Goal: Task Accomplishment & Management: Complete application form

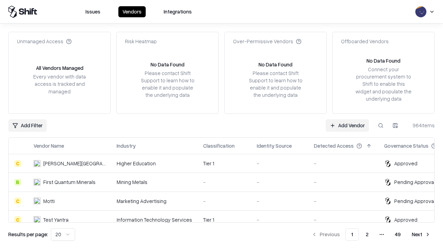
click at [347, 125] on link "Add Vendor" at bounding box center [347, 126] width 43 height 12
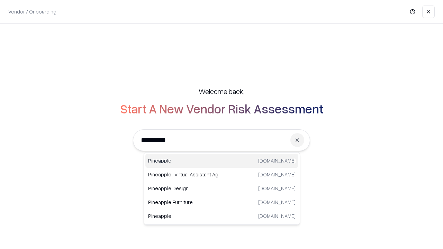
click at [222, 161] on div "Pineapple pineappleenergy.com" at bounding box center [222, 161] width 153 height 14
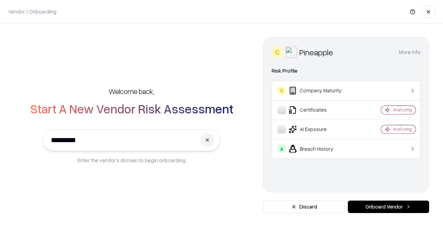
type input "*********"
click at [389, 207] on button "Onboard Vendor" at bounding box center [388, 207] width 81 height 12
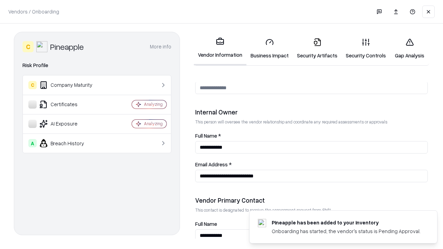
scroll to position [359, 0]
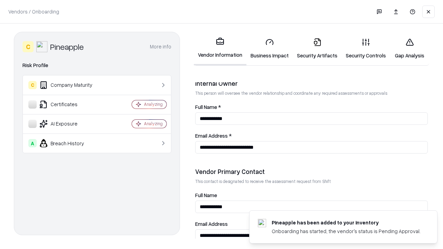
click at [270, 49] on link "Business Impact" at bounding box center [270, 49] width 46 height 32
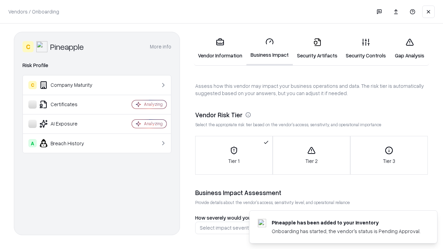
click at [317, 49] on link "Security Artifacts" at bounding box center [317, 49] width 49 height 32
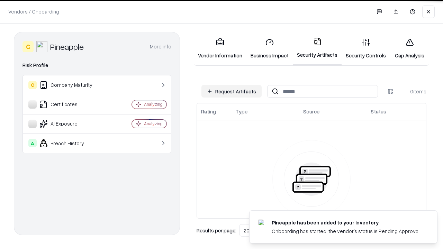
click at [232, 91] on button "Request Artifacts" at bounding box center [232, 91] width 60 height 12
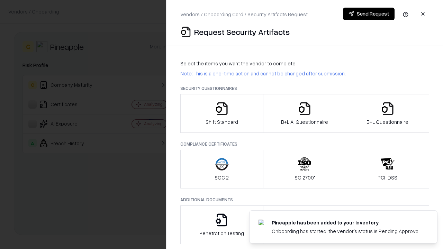
click at [222, 114] on icon "button" at bounding box center [222, 109] width 14 height 14
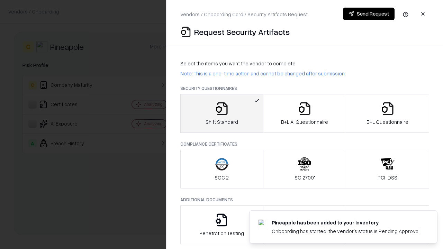
click at [369, 14] on button "Send Request" at bounding box center [369, 14] width 52 height 12
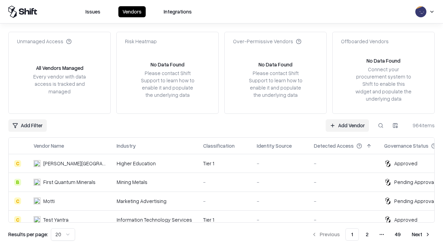
click at [381, 125] on button at bounding box center [381, 126] width 12 height 12
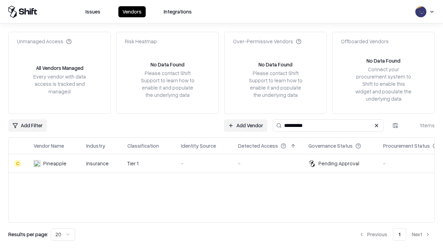
type input "*********"
click at [226, 164] on div "-" at bounding box center [204, 163] width 46 height 7
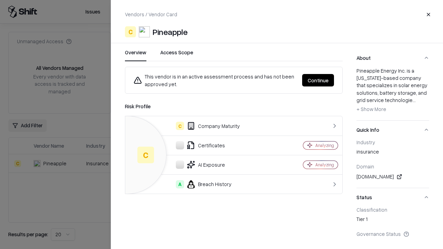
click at [318, 80] on button "Continue" at bounding box center [318, 80] width 32 height 12
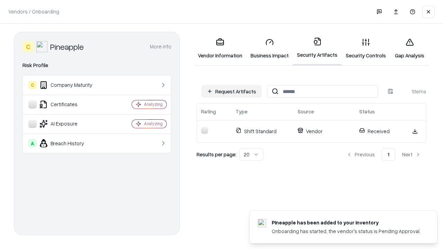
click at [410, 49] on link "Gap Analysis" at bounding box center [409, 49] width 39 height 32
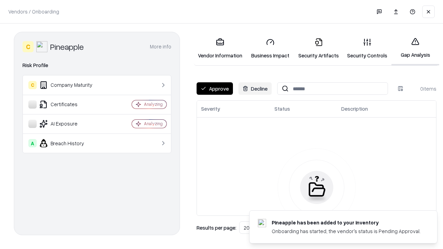
click at [215, 89] on button "Approve" at bounding box center [215, 88] width 36 height 12
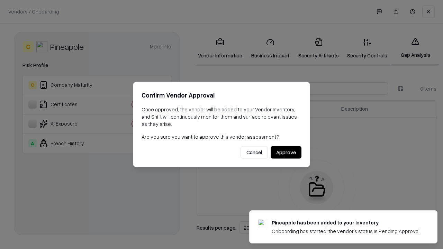
click at [286, 152] on button "Approve" at bounding box center [286, 153] width 31 height 12
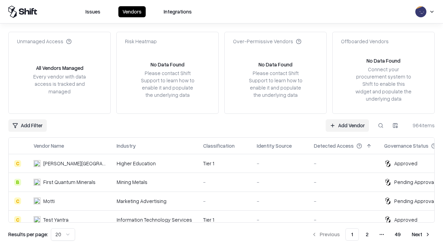
type input "*********"
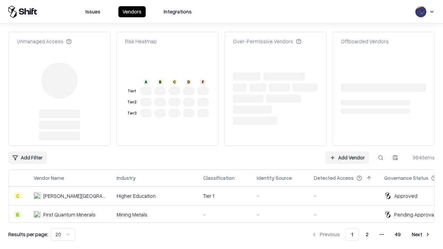
click at [347, 152] on link "Add Vendor" at bounding box center [347, 158] width 43 height 12
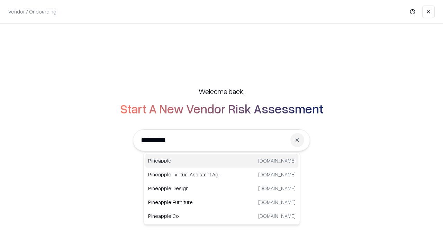
click at [222, 161] on div "Pineapple pineappleenergy.com" at bounding box center [222, 161] width 153 height 14
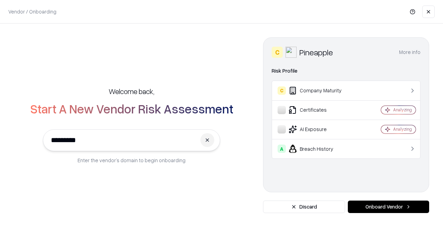
type input "*********"
click at [389, 207] on button "Onboard Vendor" at bounding box center [388, 207] width 81 height 12
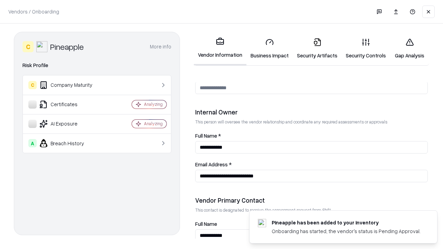
scroll to position [359, 0]
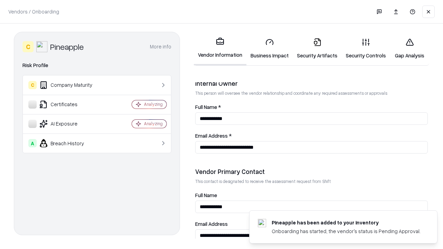
click at [410, 49] on link "Gap Analysis" at bounding box center [409, 49] width 39 height 32
